Goal: Information Seeking & Learning: Learn about a topic

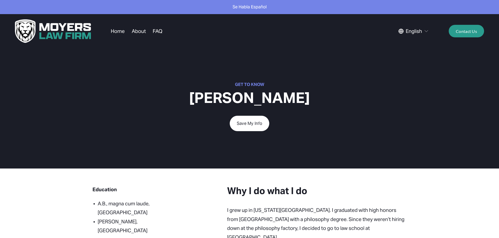
click at [137, 34] on link "About" at bounding box center [139, 31] width 14 height 10
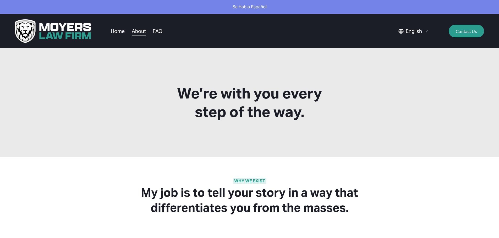
click at [158, 35] on link "FAQ" at bounding box center [158, 31] width 10 height 10
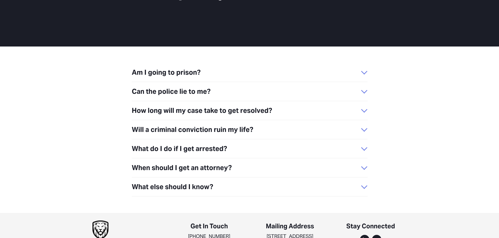
scroll to position [111, 0]
